Goal: Task Accomplishment & Management: Complete application form

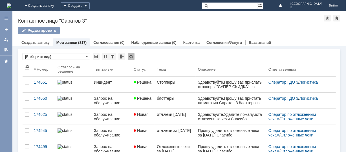
click at [38, 44] on link "Создать заявку" at bounding box center [35, 42] width 28 height 4
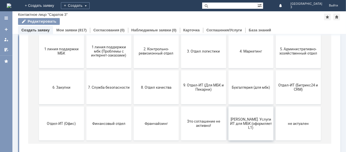
scroll to position [75, 0]
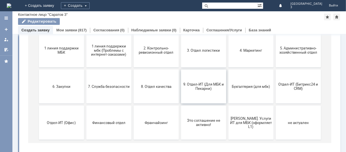
click at [192, 91] on button "9. Отдел-ИТ (Для МБК и Пекарни)" at bounding box center [203, 87] width 45 height 34
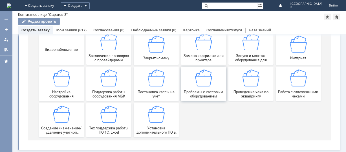
scroll to position [78, 0]
click at [304, 89] on div "Работа с отложенными чеками" at bounding box center [298, 84] width 42 height 29
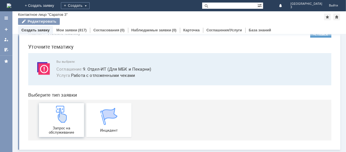
scroll to position [14, 0]
click at [57, 118] on img at bounding box center [61, 114] width 17 height 17
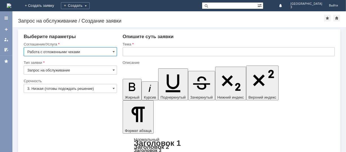
click at [103, 88] on input "3. Низкая (готовы подождать решение)" at bounding box center [70, 88] width 93 height 9
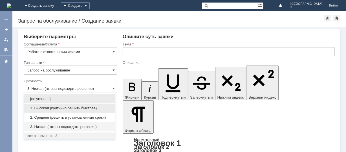
click at [76, 108] on span "1. Высокая (критично решить быстрее)" at bounding box center [69, 108] width 84 height 5
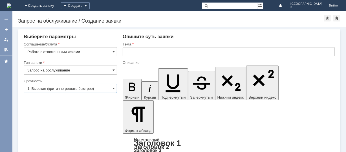
type input "1. Высокая (критично решить быстрее)"
click at [141, 54] on input "text" at bounding box center [229, 51] width 212 height 9
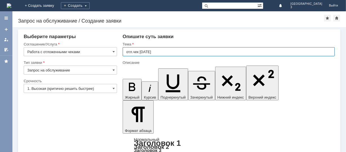
type input "отл.чек [DATE]"
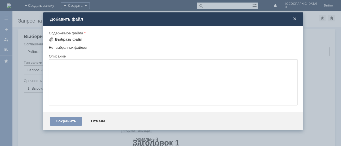
click at [66, 38] on div "Выбрать файл" at bounding box center [68, 39] width 27 height 5
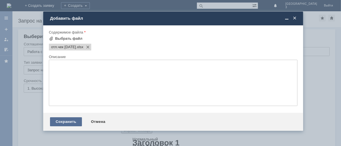
click at [60, 126] on div "Сохранить" at bounding box center [66, 121] width 32 height 9
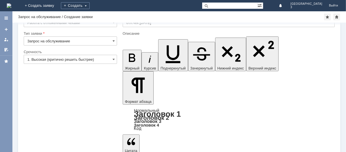
scroll to position [23, 0]
